Goal: Information Seeking & Learning: Find specific page/section

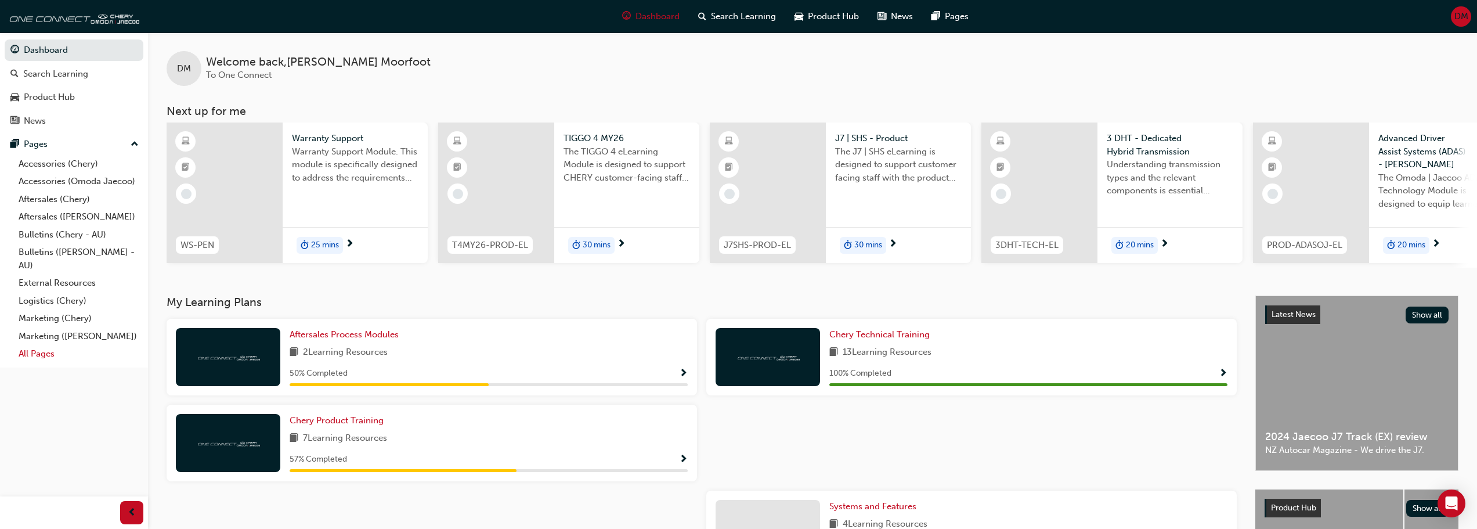
click at [47, 352] on link "All Pages" at bounding box center [78, 354] width 129 height 18
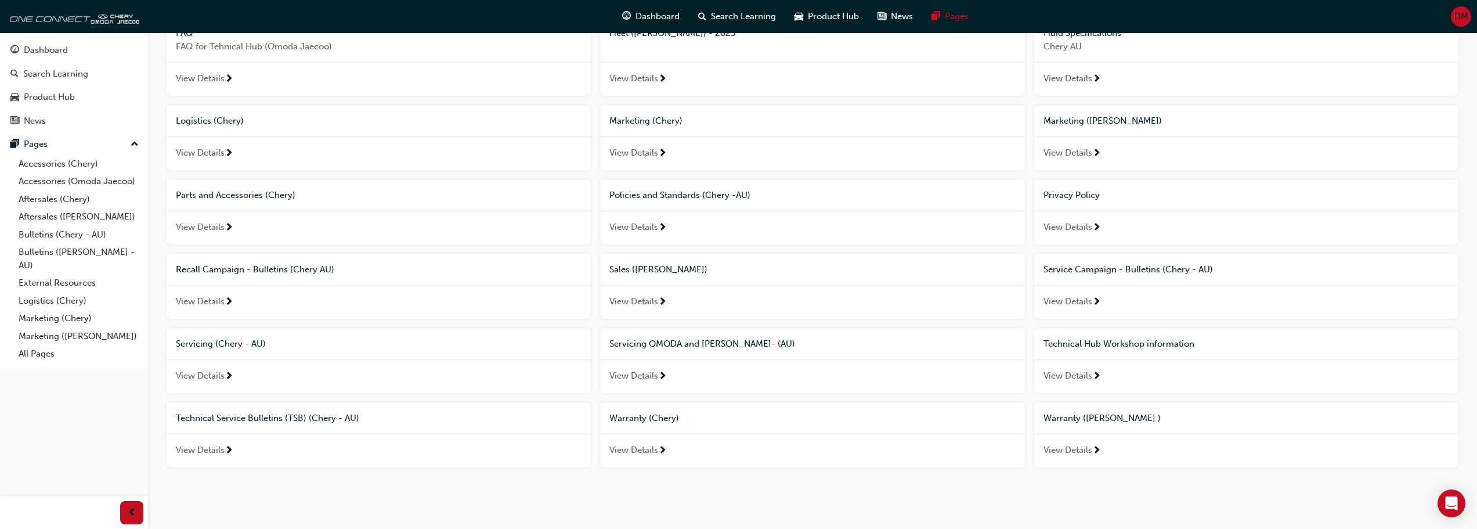
scroll to position [348, 0]
click at [1127, 342] on span "Technical Hub Workshop information" at bounding box center [1119, 342] width 151 height 10
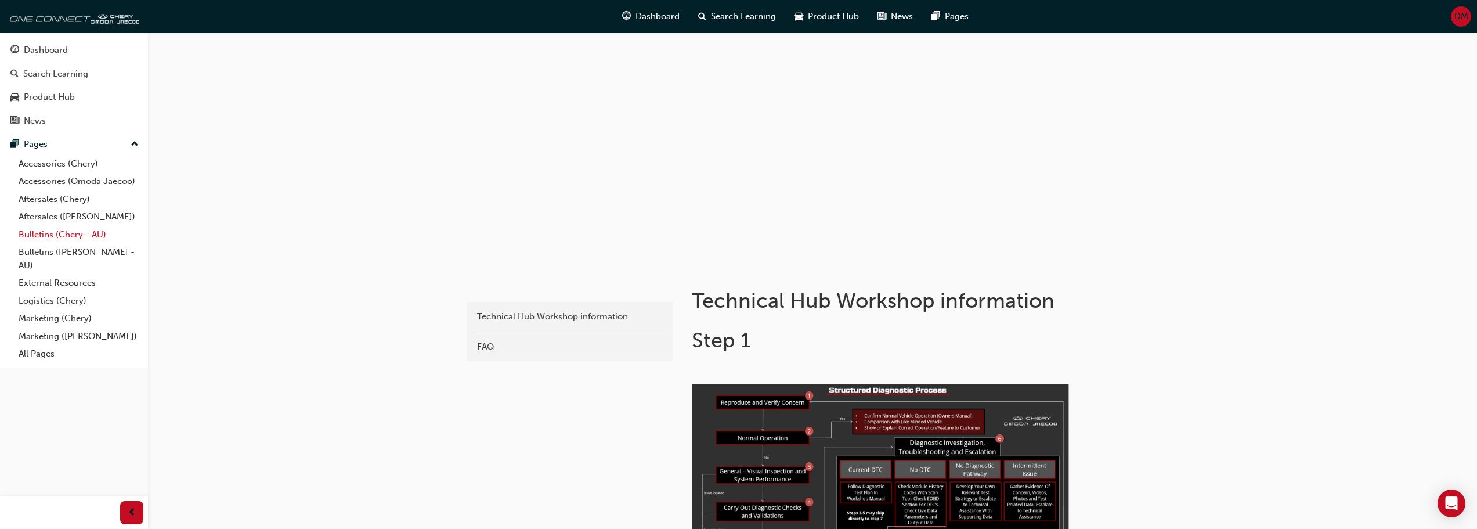
click at [52, 236] on link "Bulletins (Chery - AU)" at bounding box center [78, 235] width 129 height 18
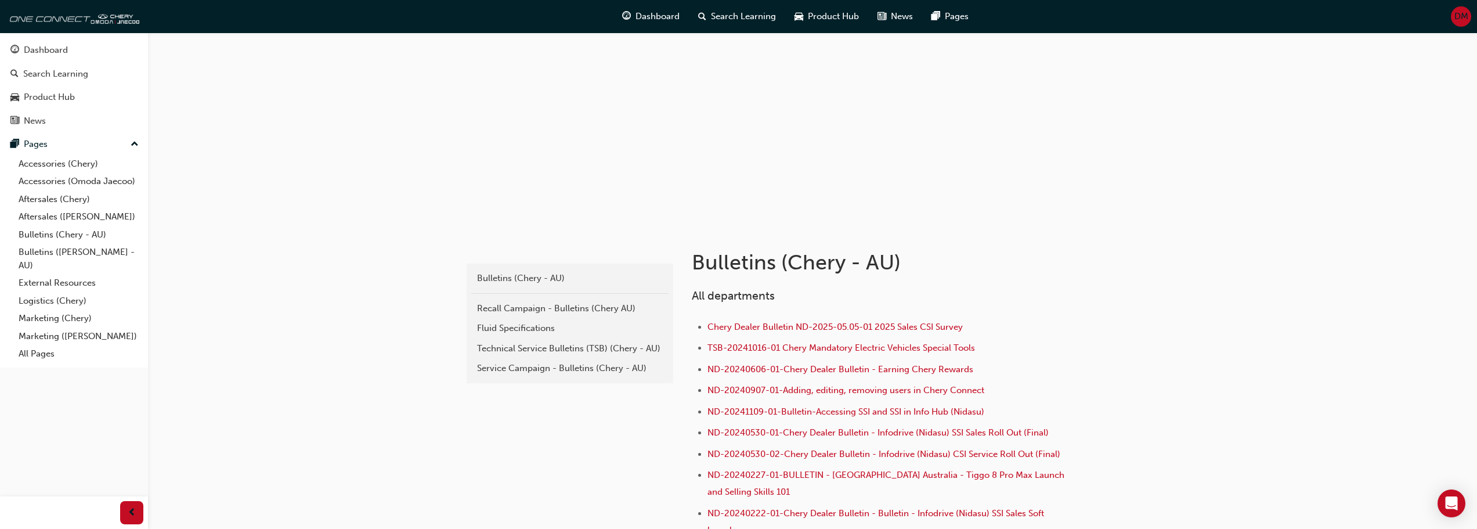
scroll to position [58, 0]
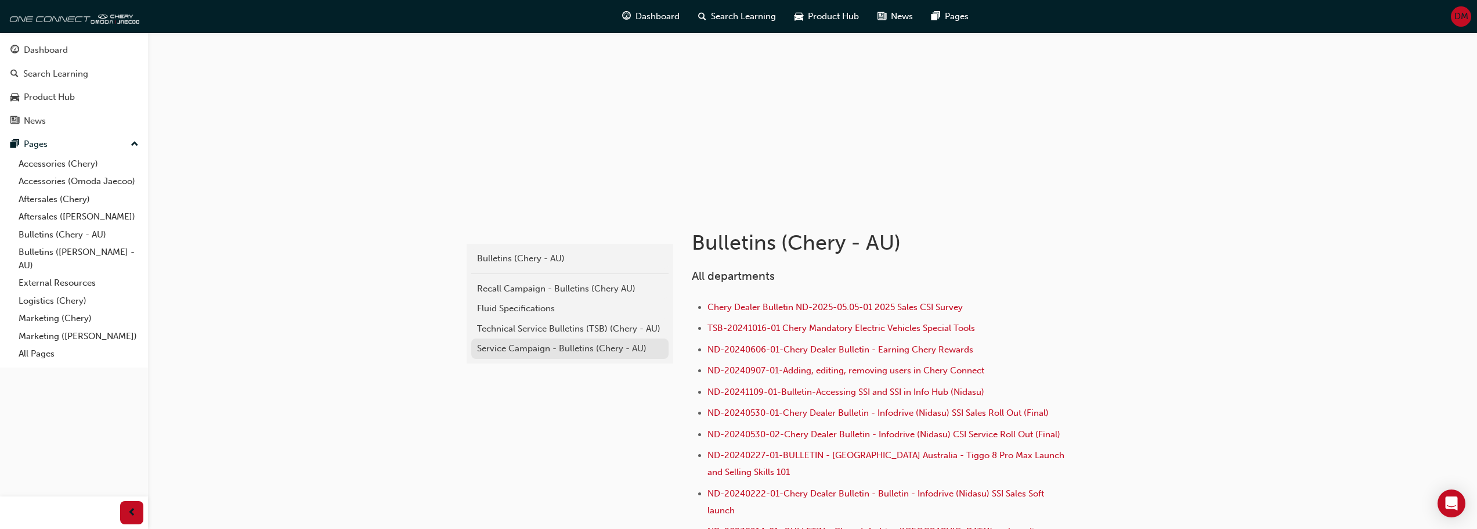
click at [569, 348] on div "Service Campaign - Bulletins (Chery - AU)" at bounding box center [570, 348] width 186 height 13
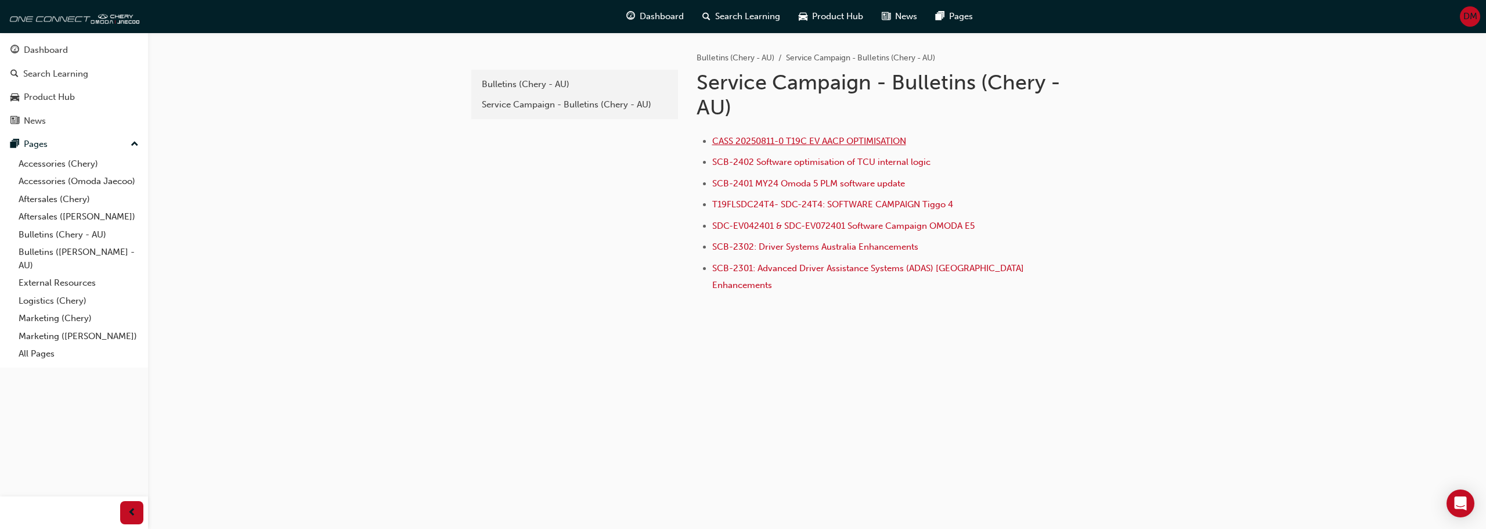
click at [833, 139] on span "CASS 20250811-0 T19C EV AACP OPTIMISATION" at bounding box center [809, 141] width 194 height 10
